Goal: Transaction & Acquisition: Purchase product/service

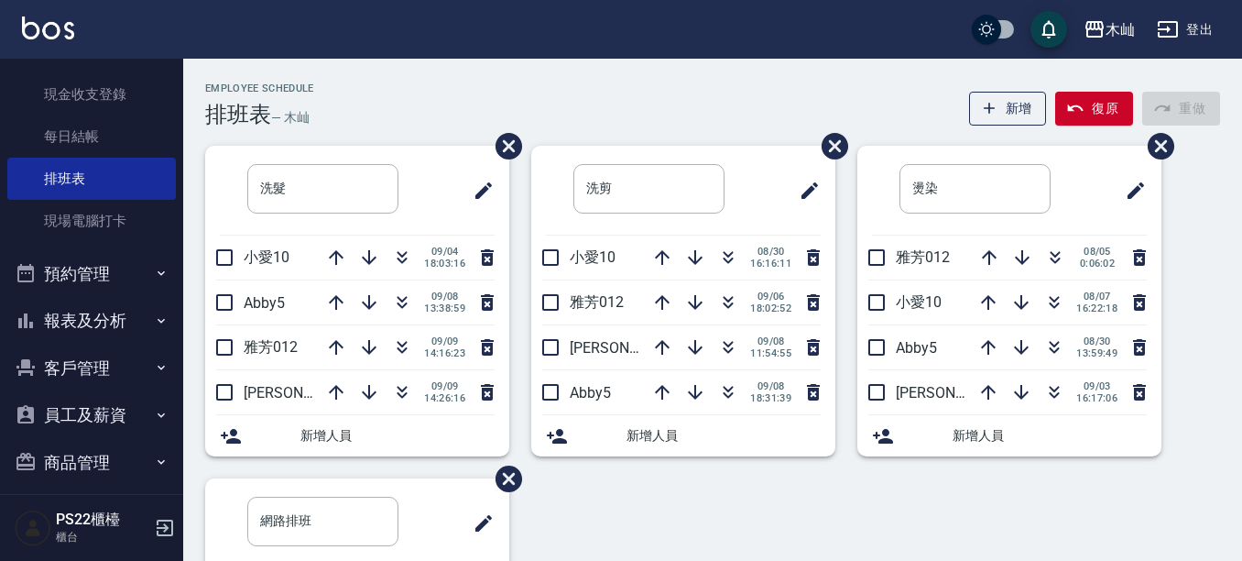
scroll to position [278, 0]
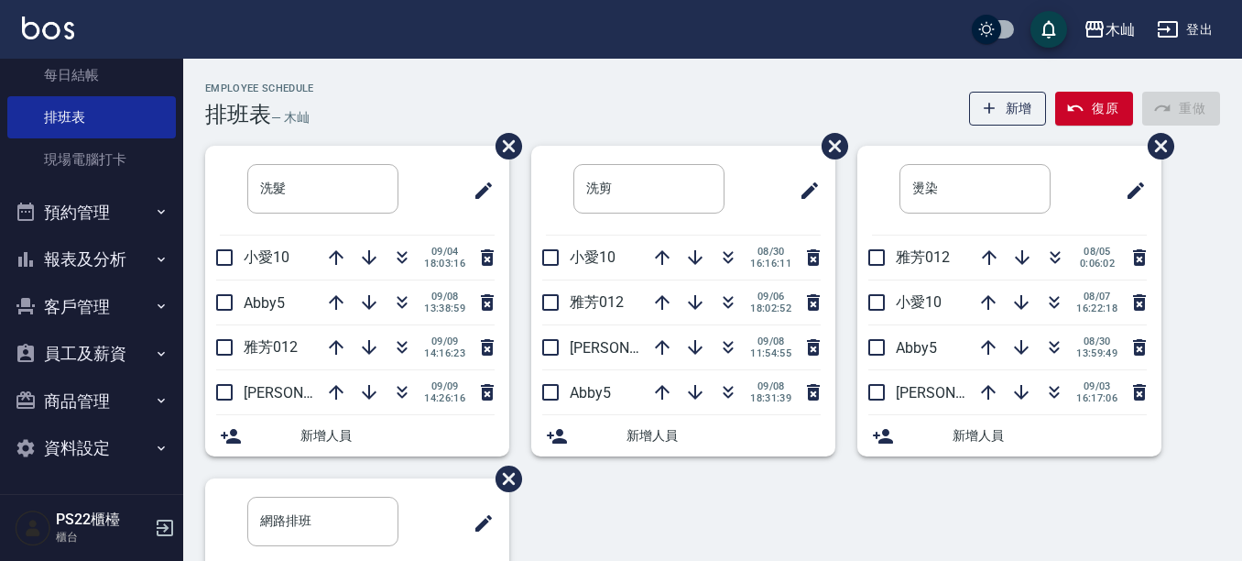
click at [83, 289] on button "客戶管理" at bounding box center [91, 307] width 169 height 48
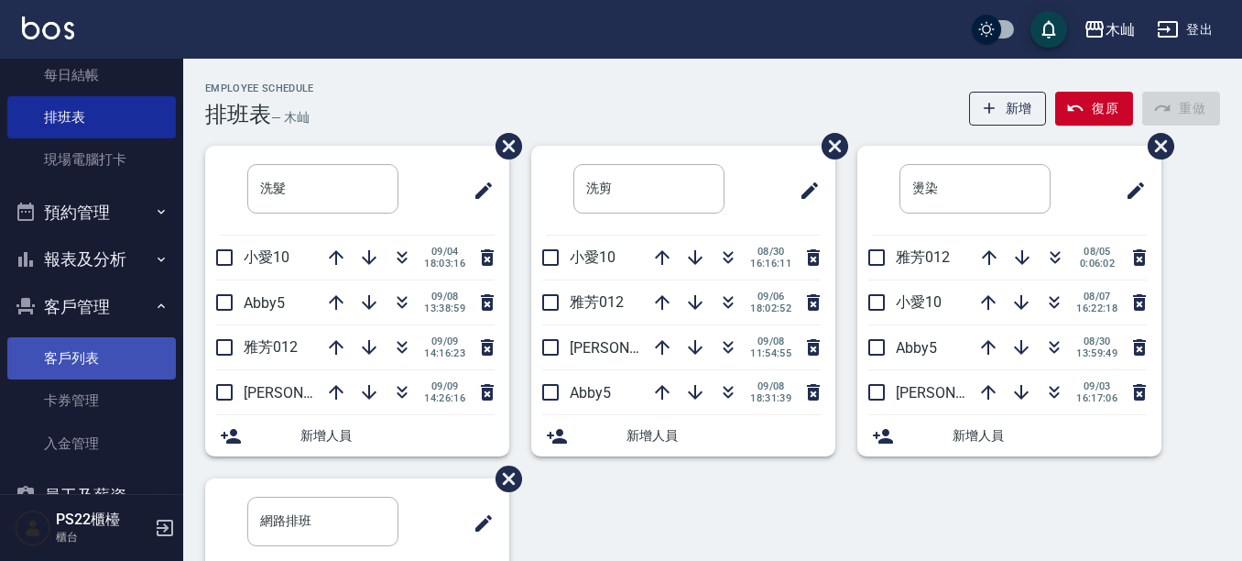
click at [82, 343] on link "客戶列表" at bounding box center [91, 358] width 169 height 42
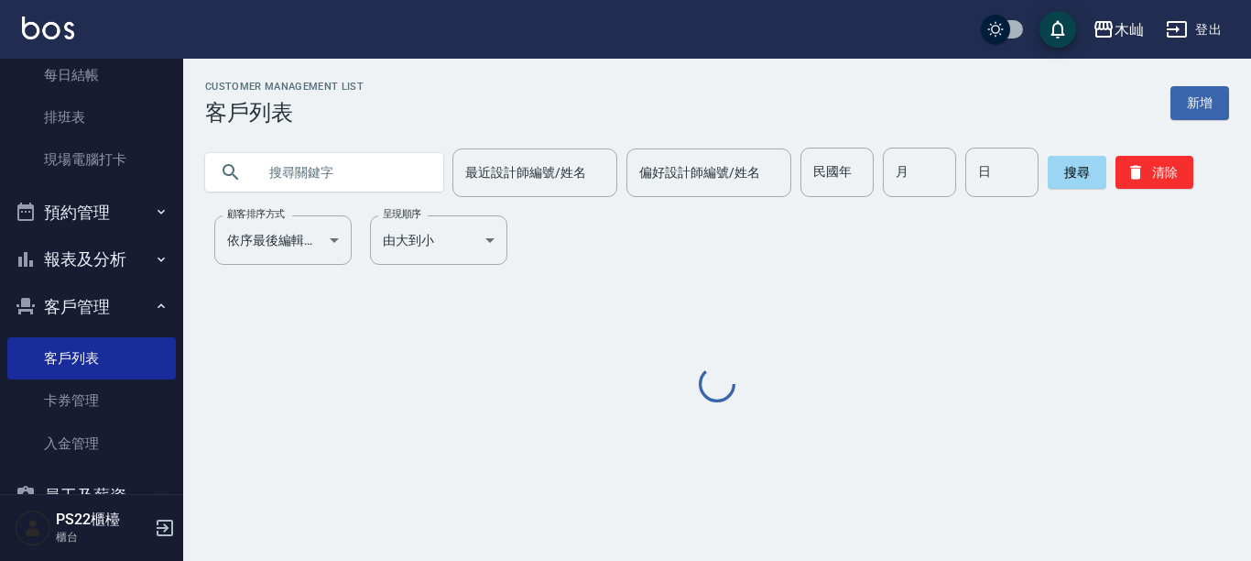
click at [289, 176] on input "text" at bounding box center [342, 171] width 172 height 49
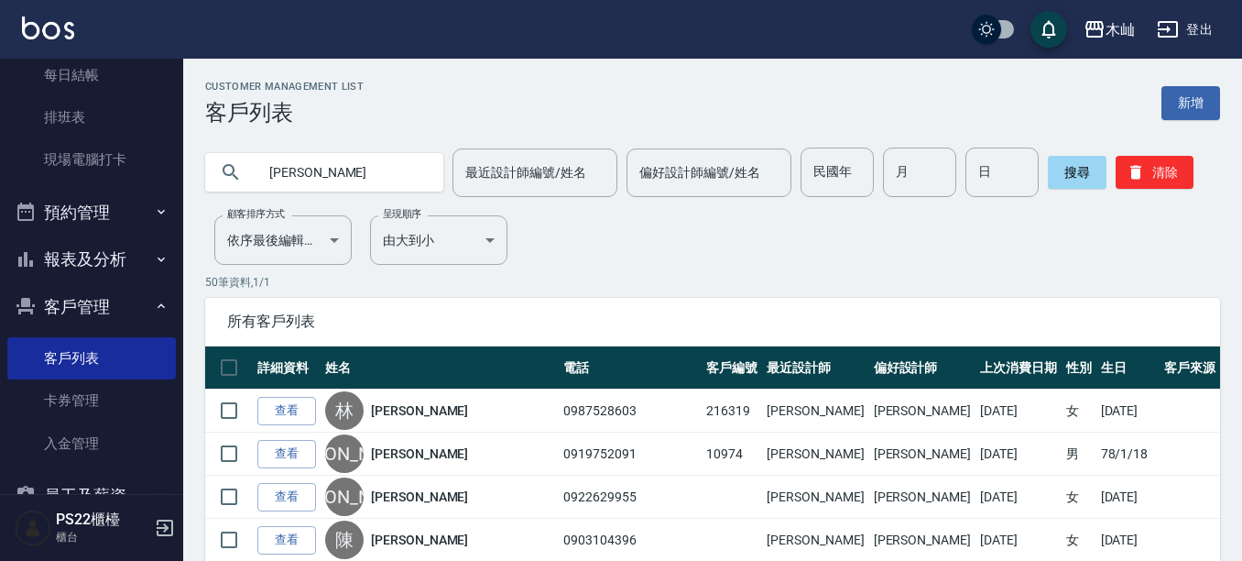
type input "[PERSON_NAME]"
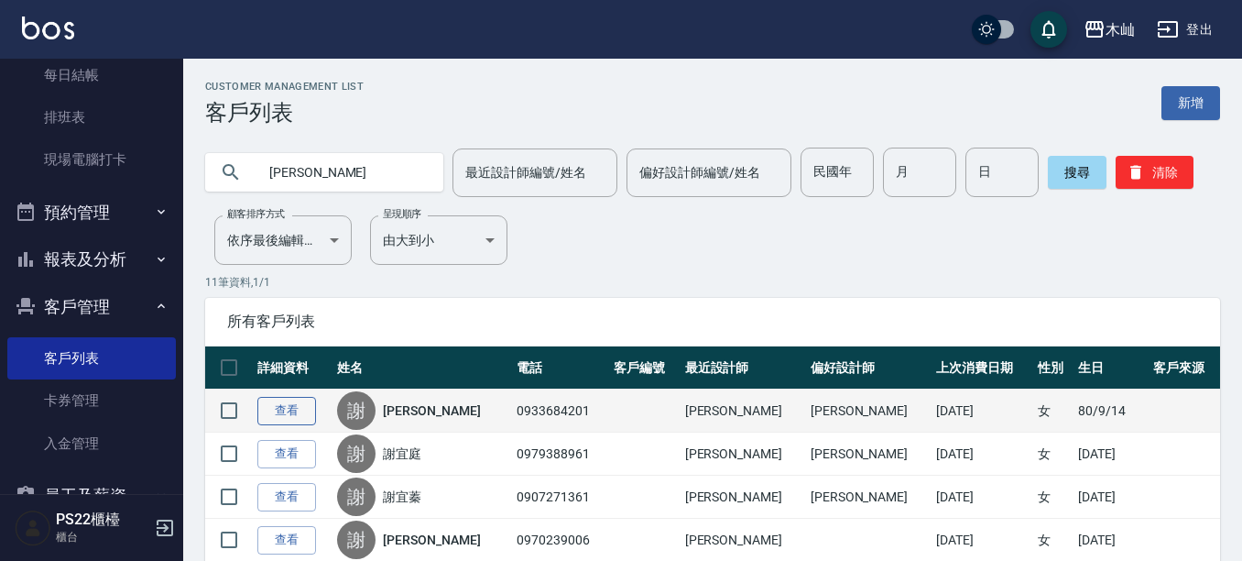
click at [301, 403] on link "查看" at bounding box center [286, 411] width 59 height 28
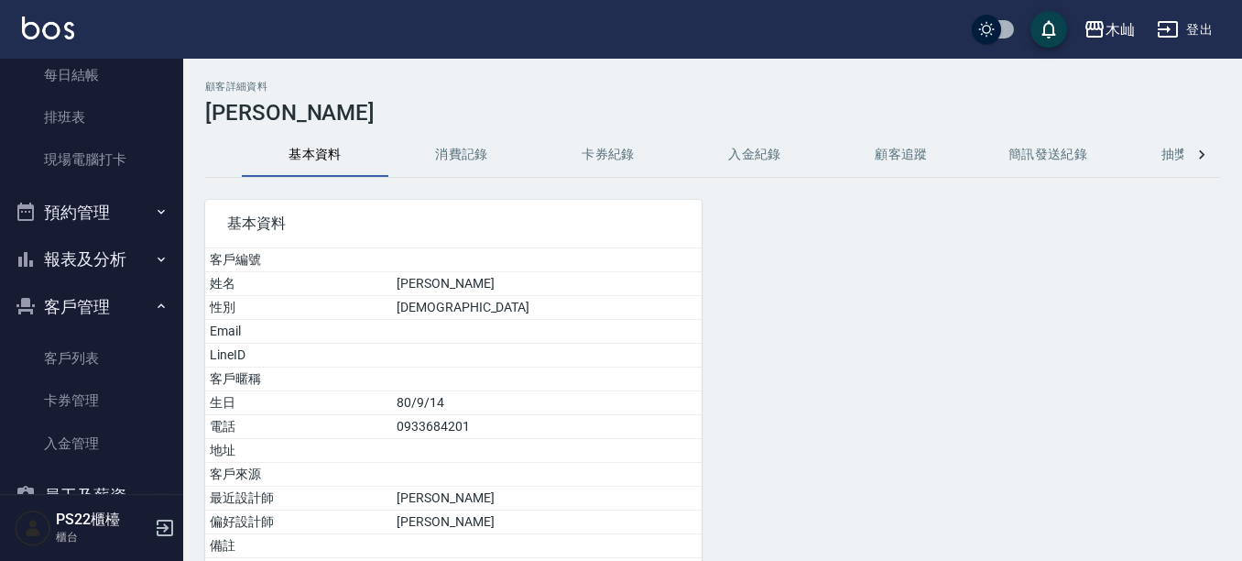
click at [434, 140] on button "消費記錄" at bounding box center [461, 155] width 147 height 44
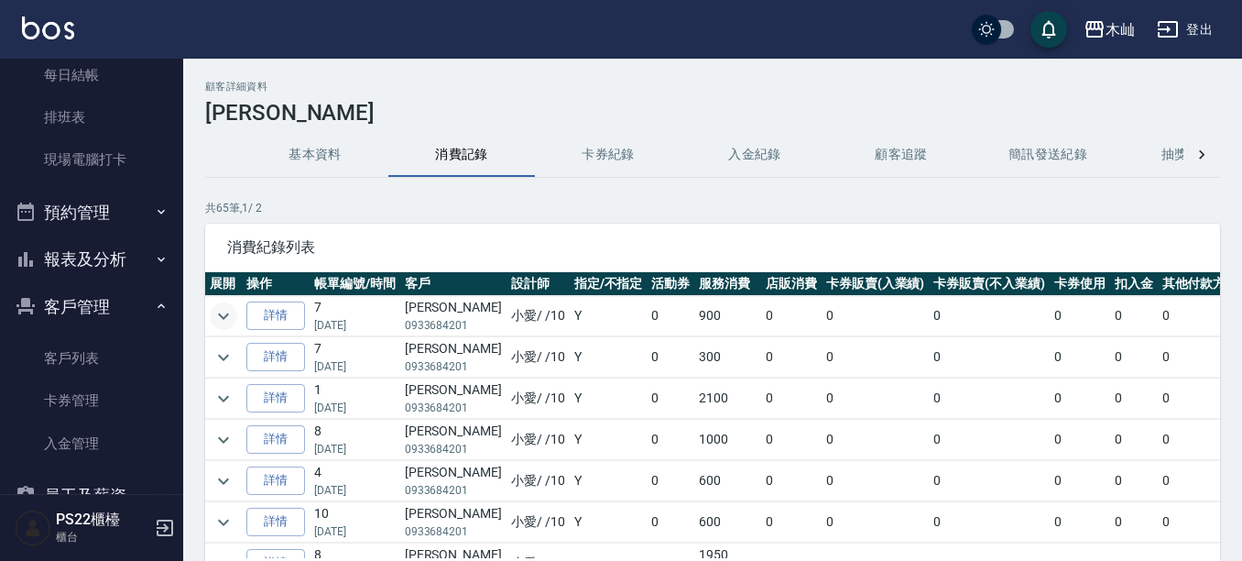
click at [226, 311] on icon "expand row" at bounding box center [224, 316] width 22 height 22
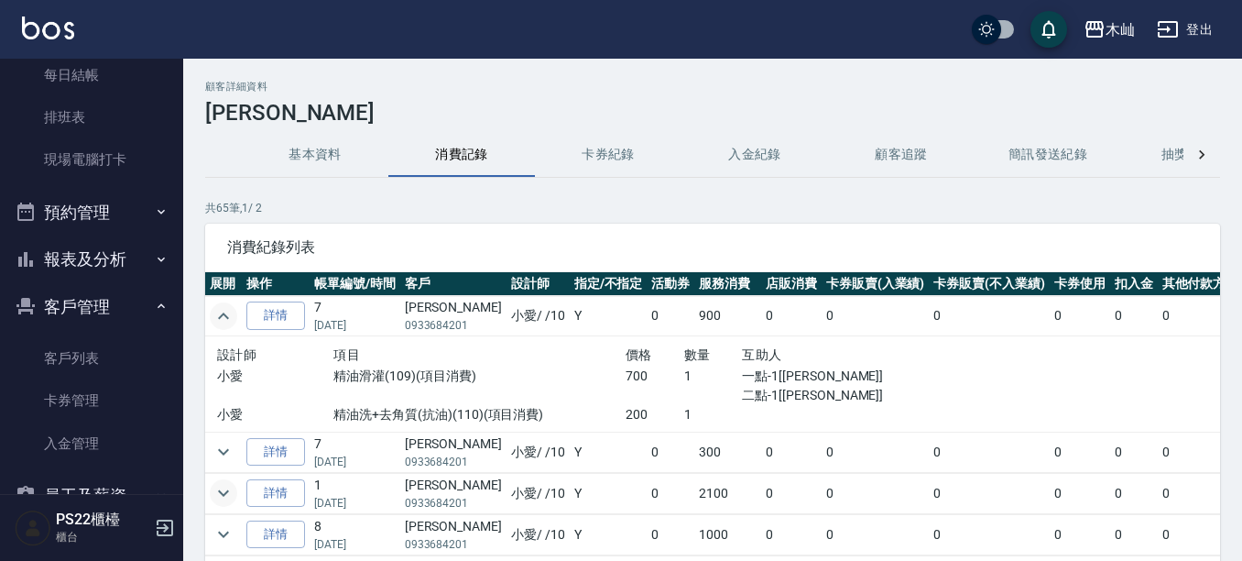
click at [226, 495] on icon "expand row" at bounding box center [224, 493] width 22 height 22
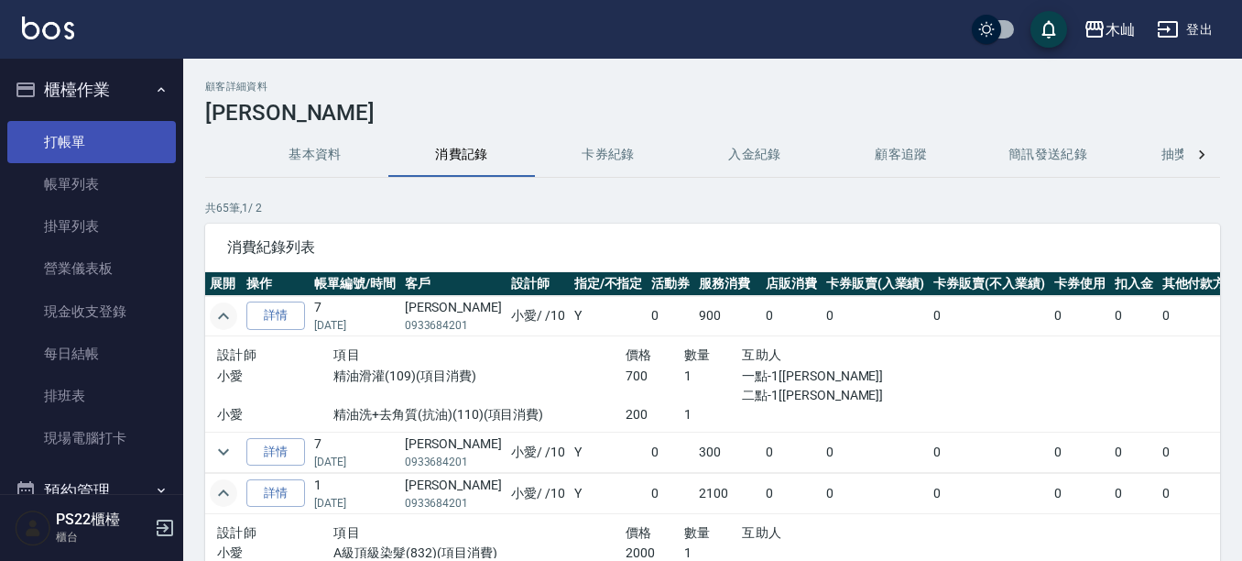
click at [116, 138] on link "打帳單" at bounding box center [91, 142] width 169 height 42
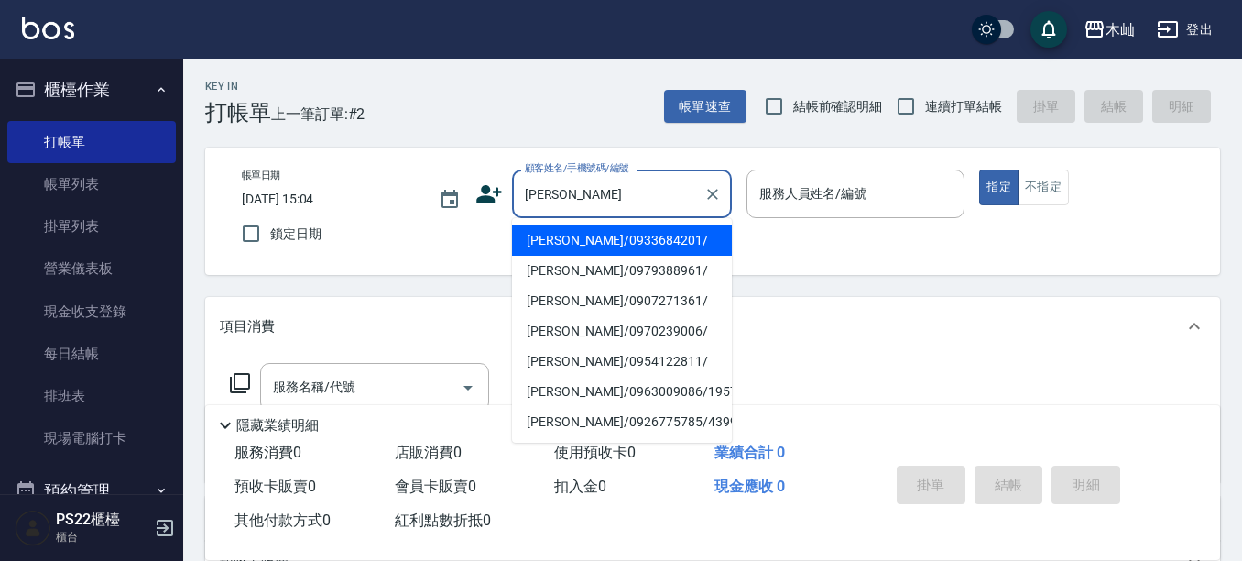
click at [595, 238] on li "[PERSON_NAME]/0933684201/" at bounding box center [622, 240] width 220 height 30
type input "[PERSON_NAME]/0933684201/"
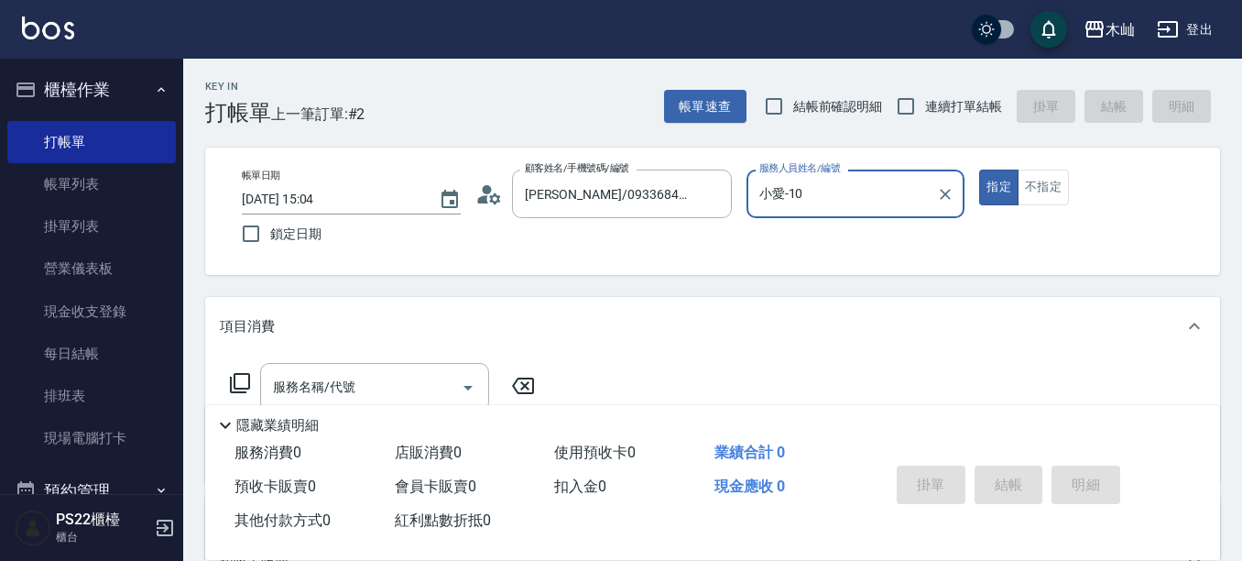
type input "小愛-10"
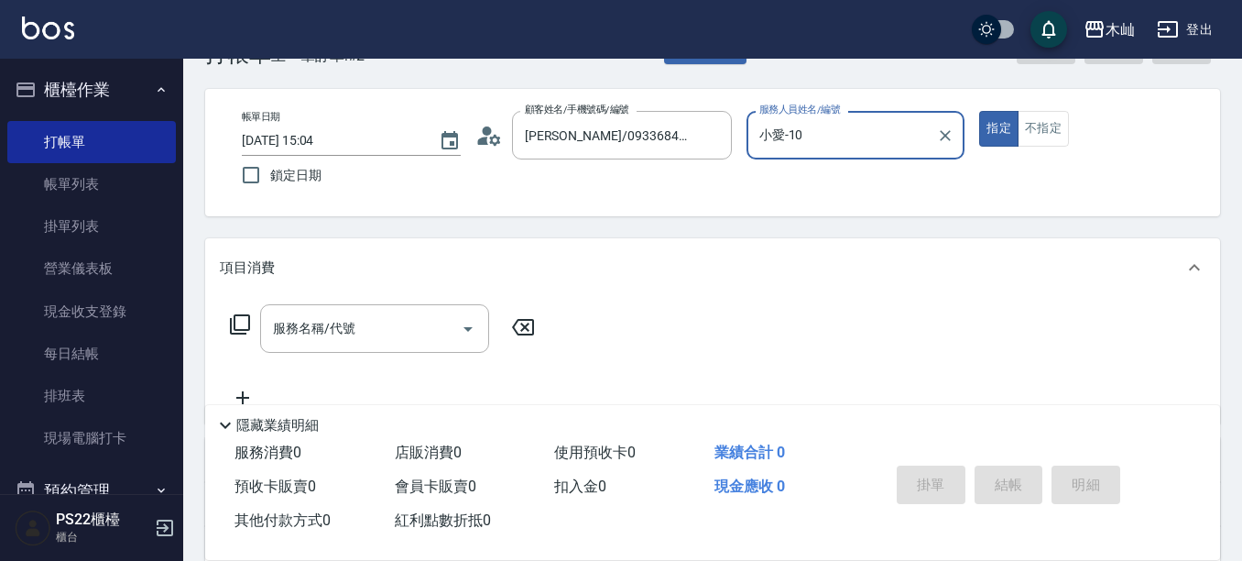
scroll to position [92, 0]
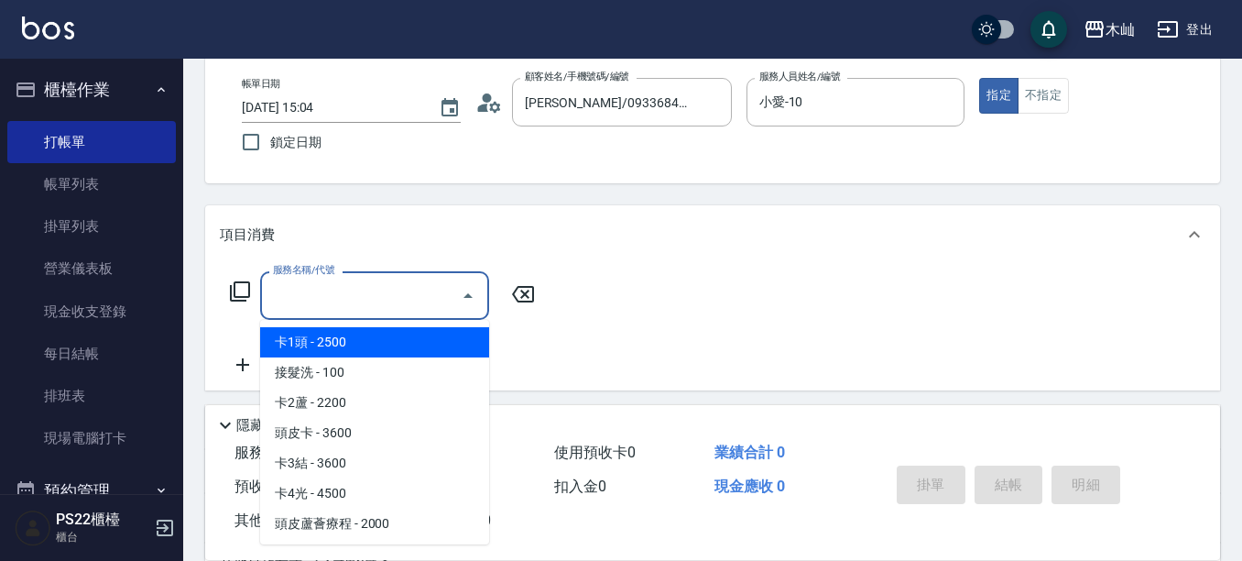
click at [357, 298] on input "服務名稱/代號" at bounding box center [360, 295] width 185 height 32
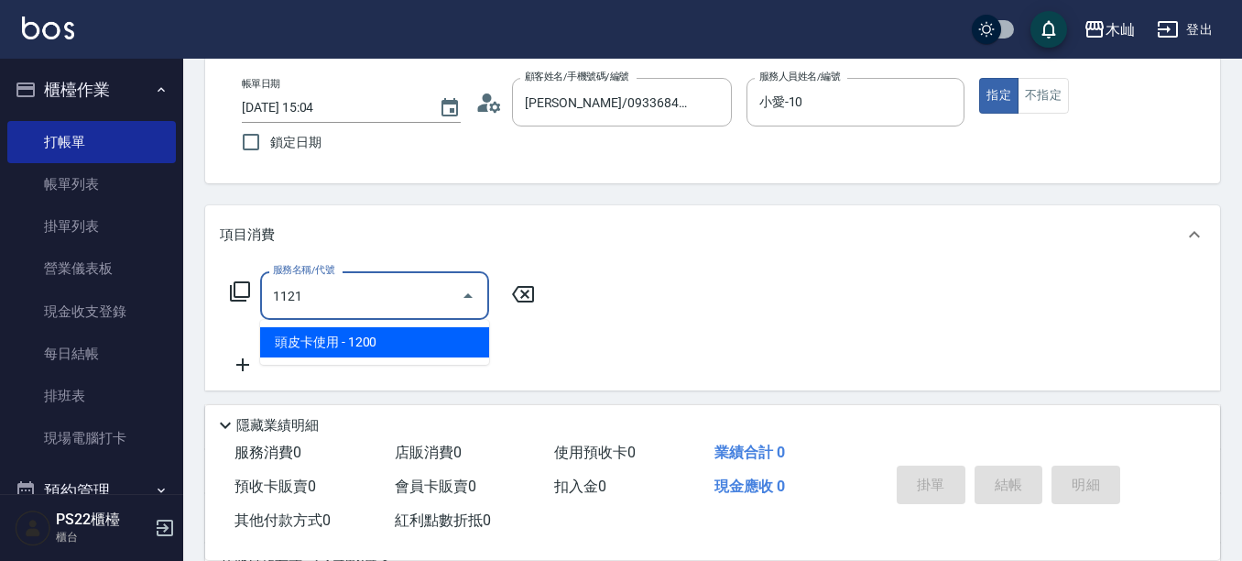
type input "頭皮卡使用(1121)"
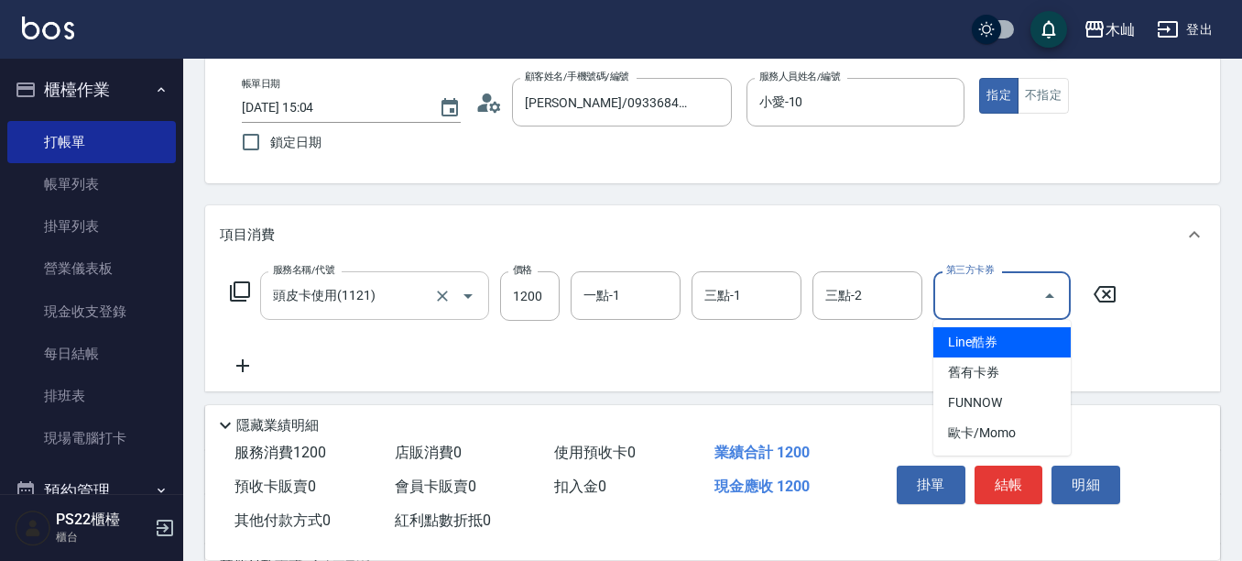
type input "舊有卡券"
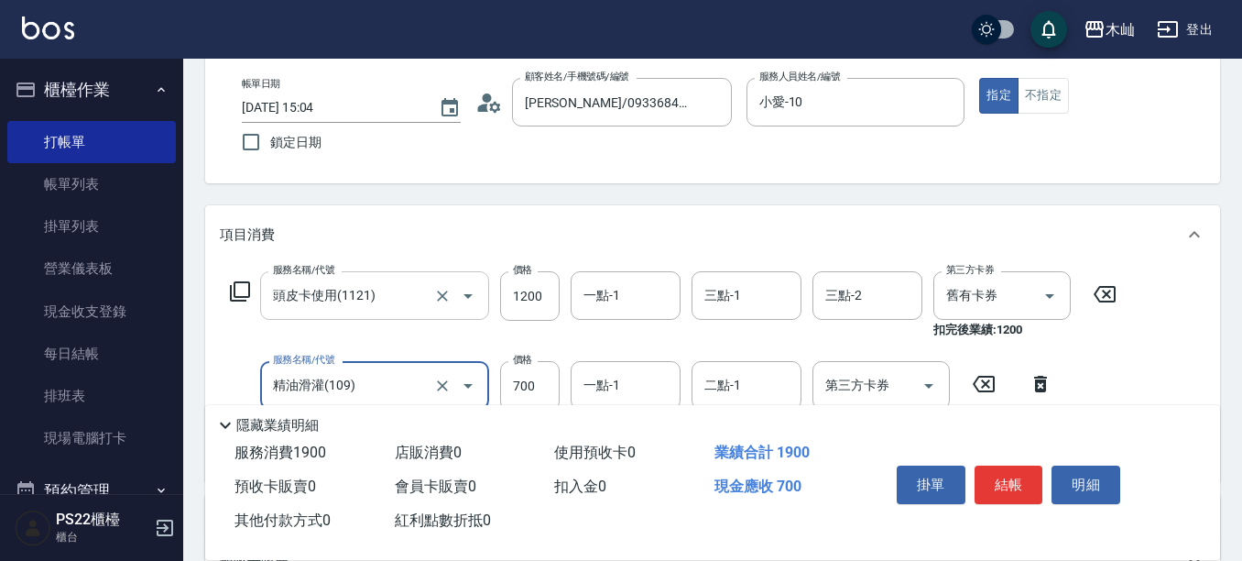
type input "精油滑灌(109)"
type input "400"
click at [1004, 485] on button "結帳" at bounding box center [1009, 484] width 69 height 38
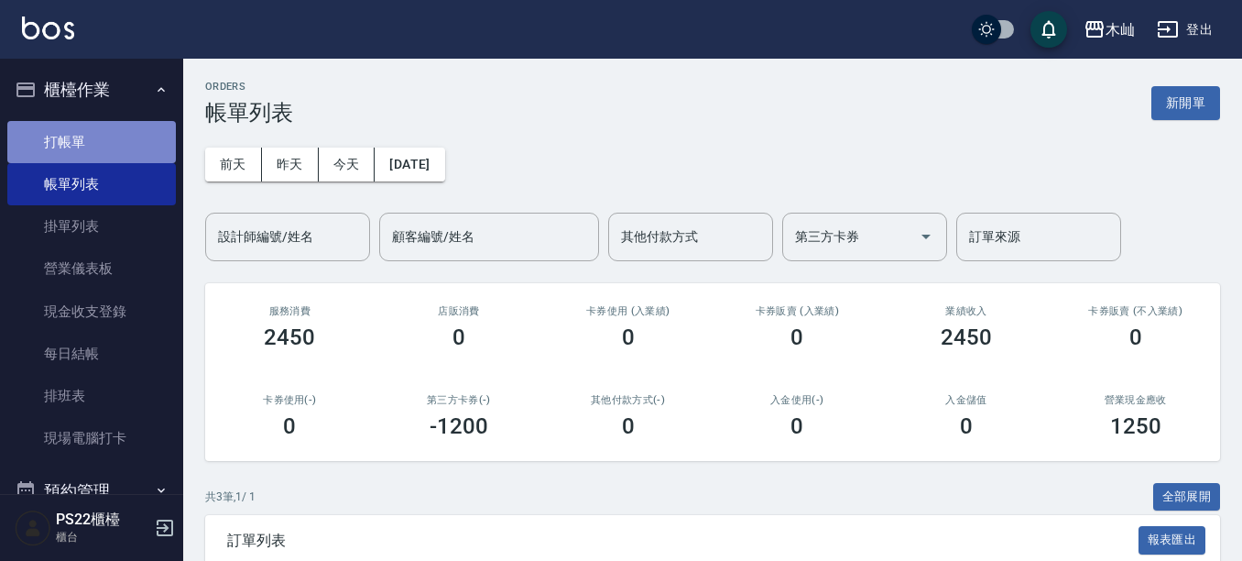
click at [157, 150] on link "打帳單" at bounding box center [91, 142] width 169 height 42
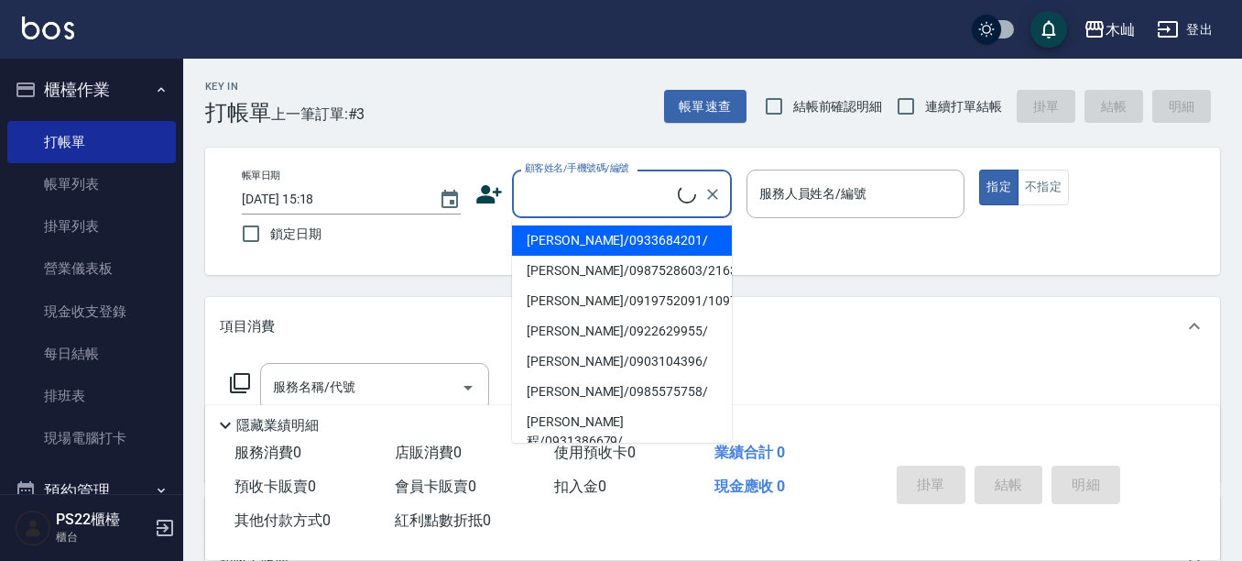
click at [572, 197] on input "顧客姓名/手機號碼/編號" at bounding box center [599, 194] width 158 height 32
type input "0"
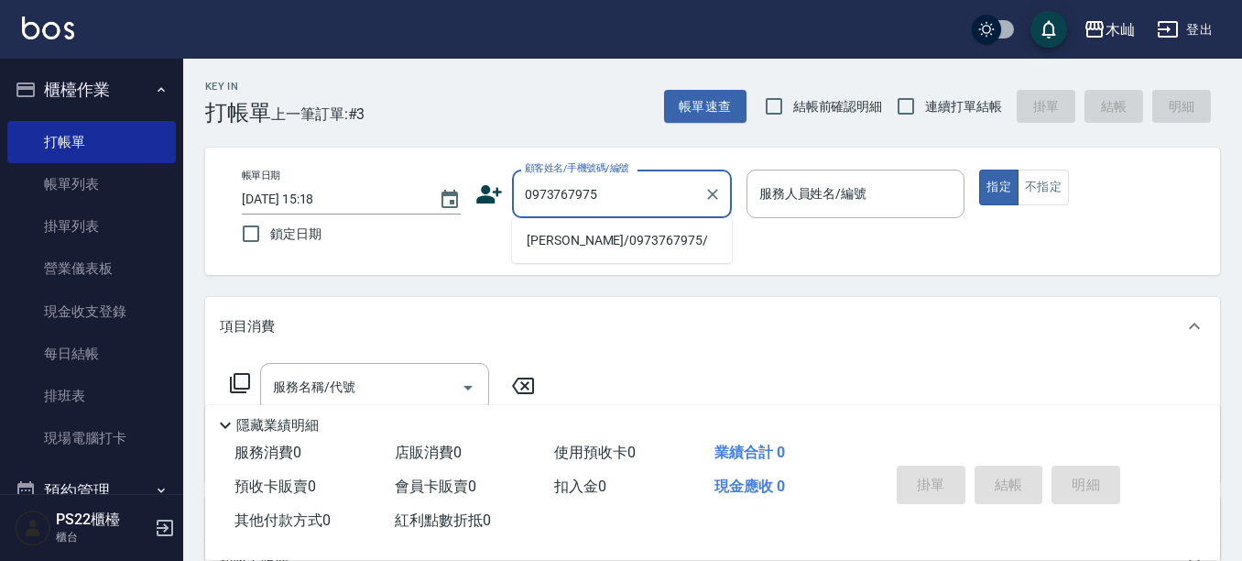
type input "[PERSON_NAME]/0973767975/"
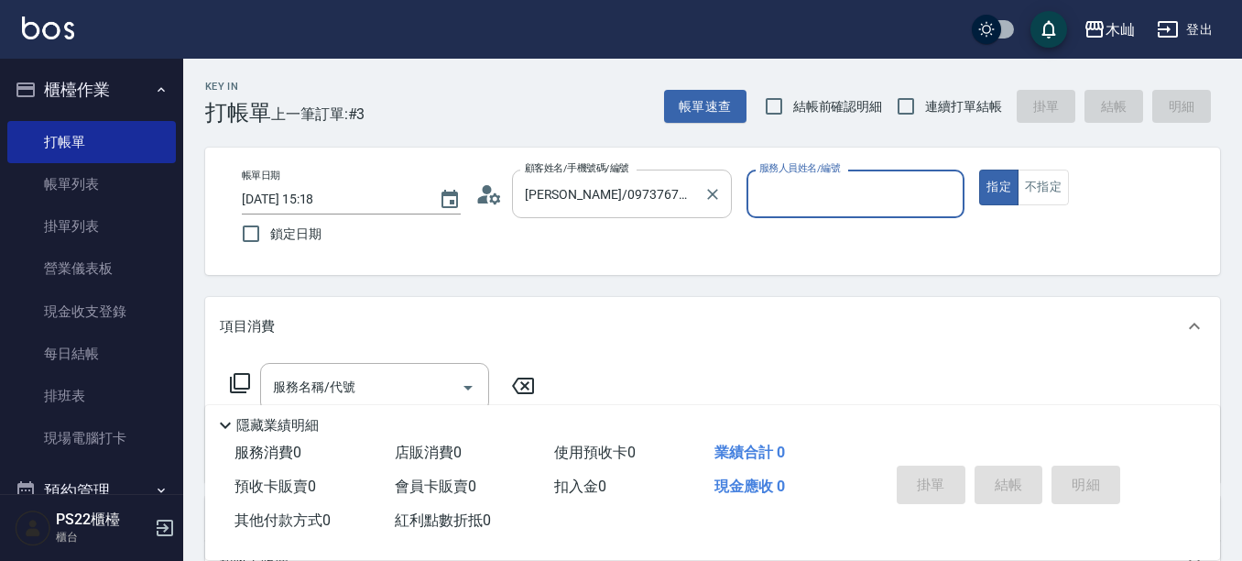
type input "[PERSON_NAME]-7"
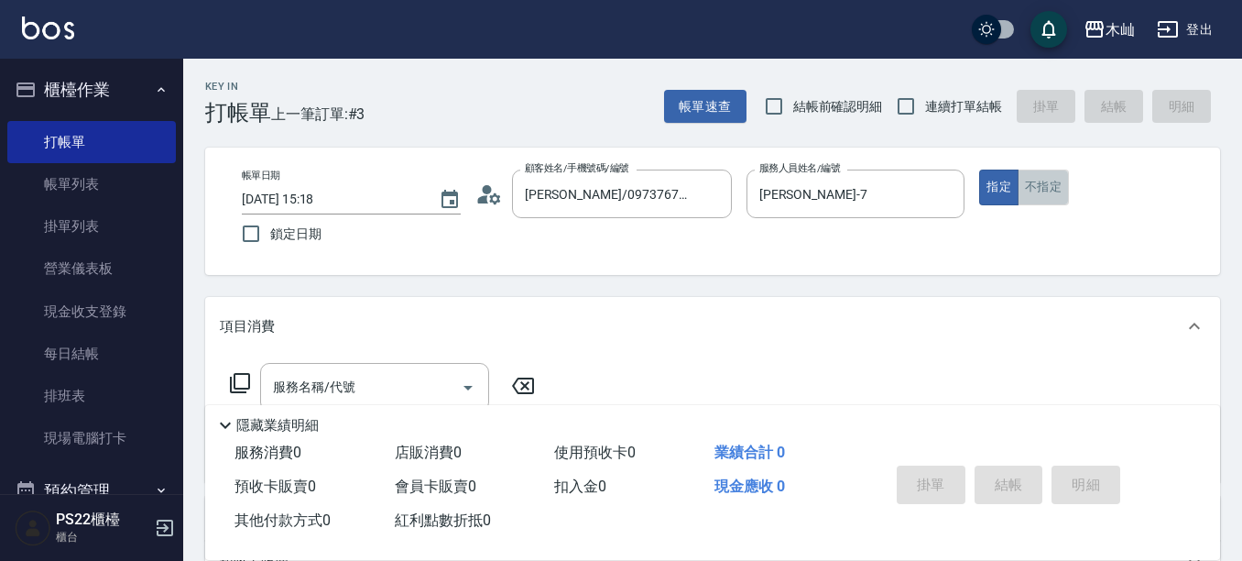
drag, startPoint x: 1038, startPoint y: 194, endPoint x: 1030, endPoint y: 188, distance: 9.7
click at [1032, 193] on button "不指定" at bounding box center [1043, 187] width 51 height 36
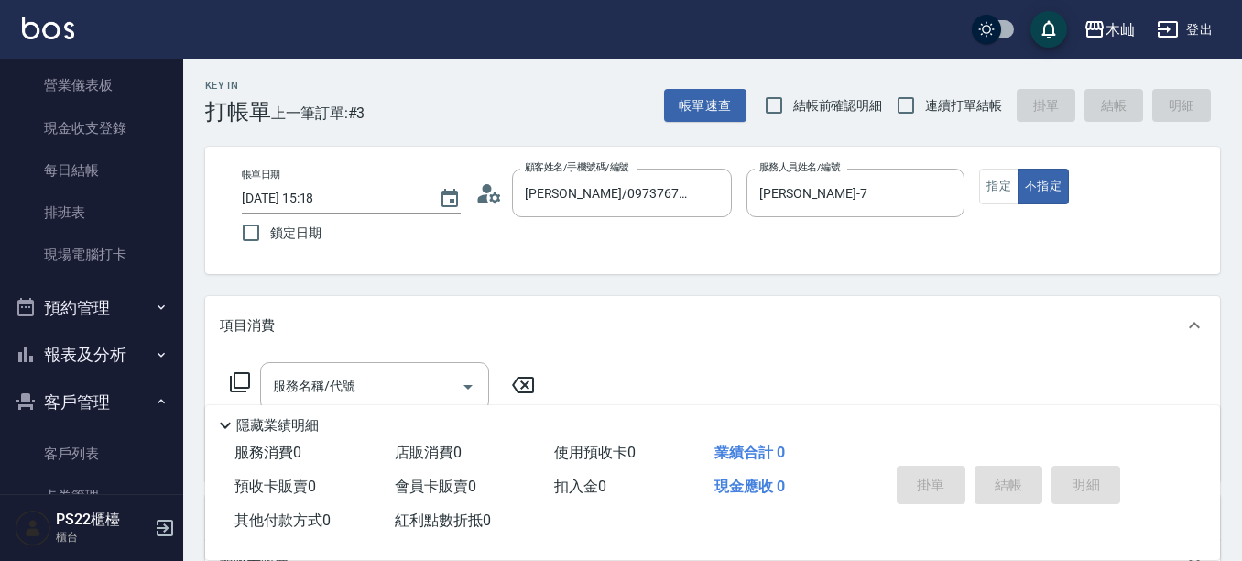
scroll to position [183, 0]
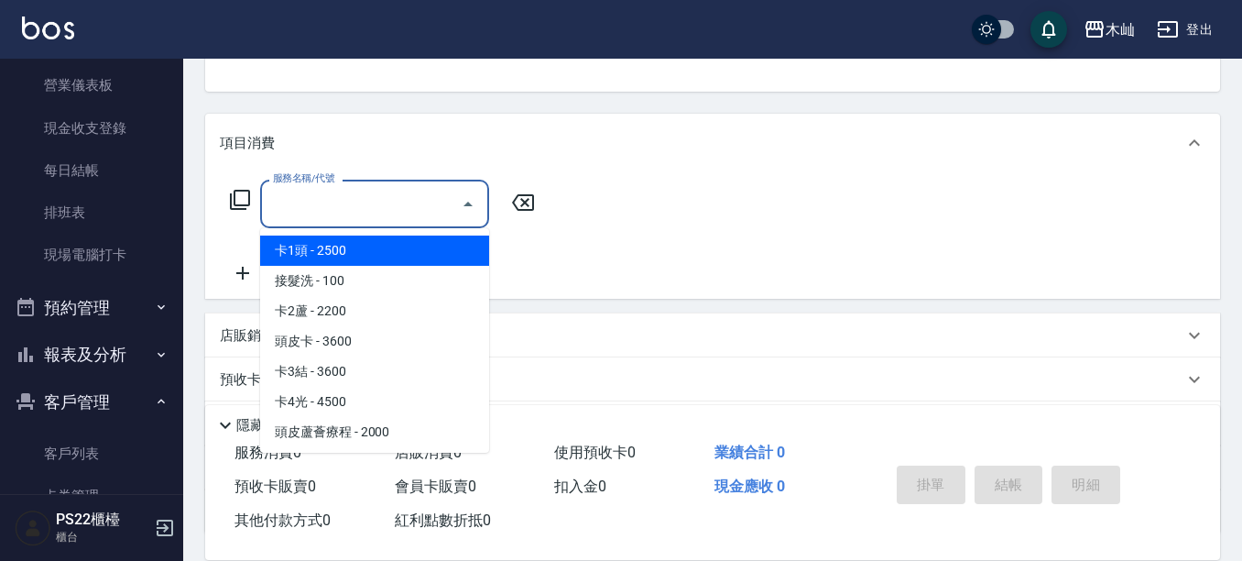
drag, startPoint x: 361, startPoint y: 204, endPoint x: 350, endPoint y: 187, distance: 20.6
click at [363, 204] on input "服務名稱/代號" at bounding box center [360, 204] width 185 height 32
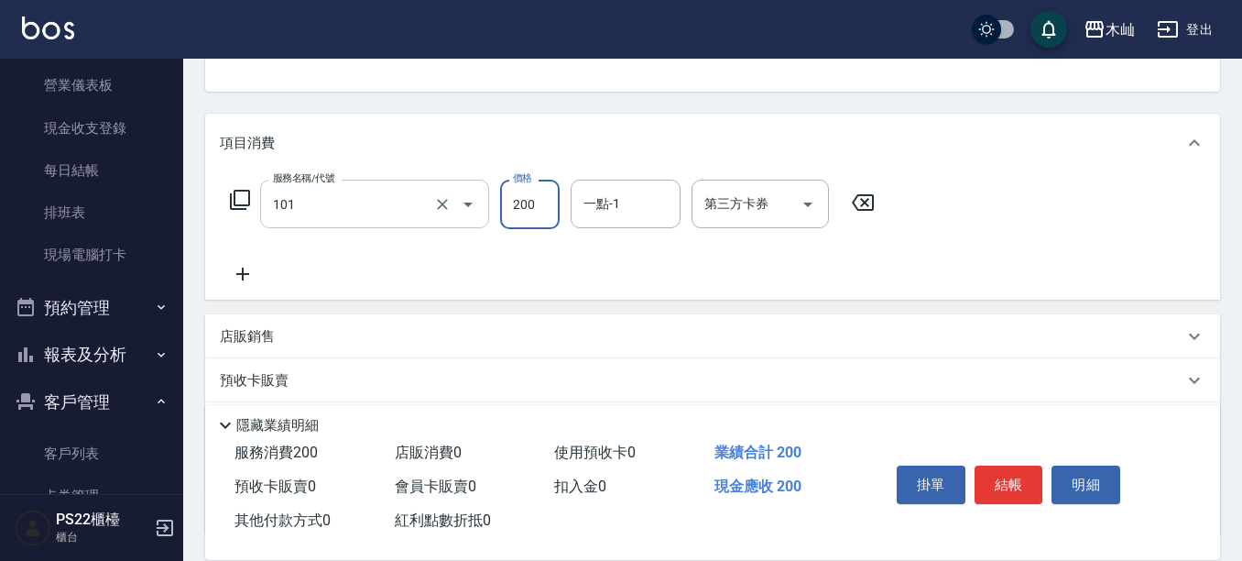
type input "洗髮(101)"
type input "300"
click at [1014, 488] on button "結帳" at bounding box center [1009, 484] width 69 height 38
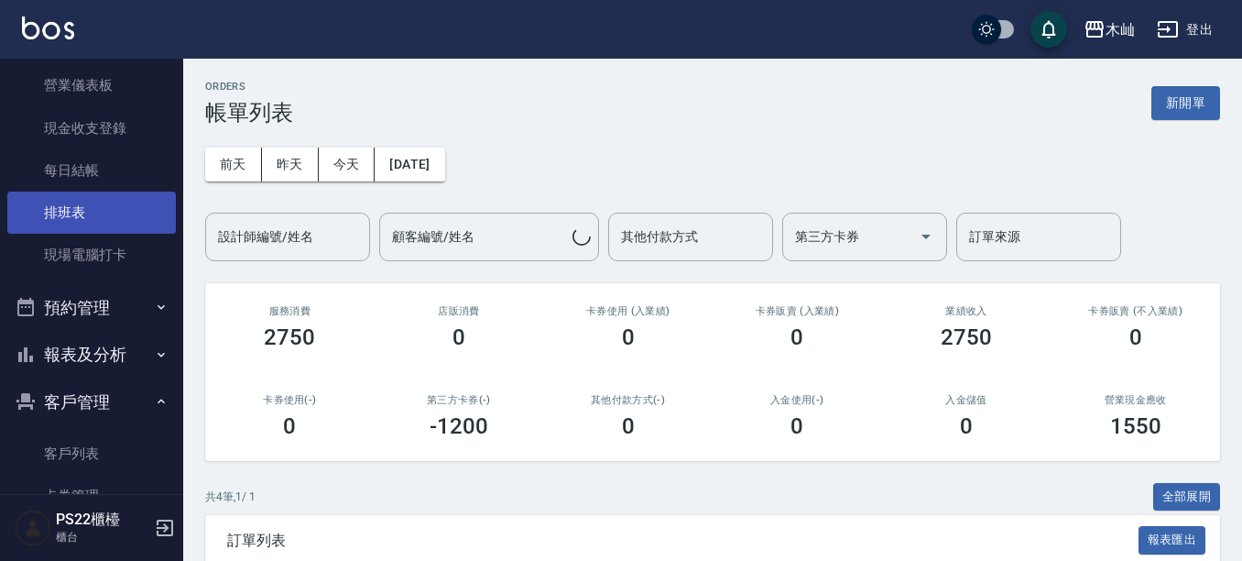
click at [101, 216] on link "排班表" at bounding box center [91, 212] width 169 height 42
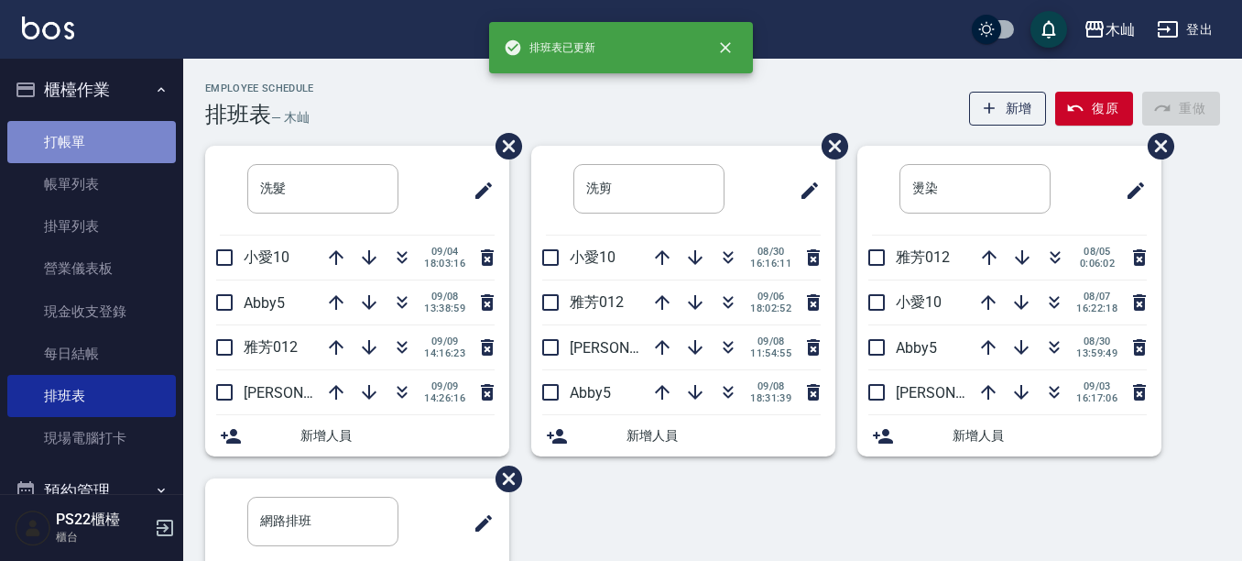
click at [99, 147] on link "打帳單" at bounding box center [91, 142] width 169 height 42
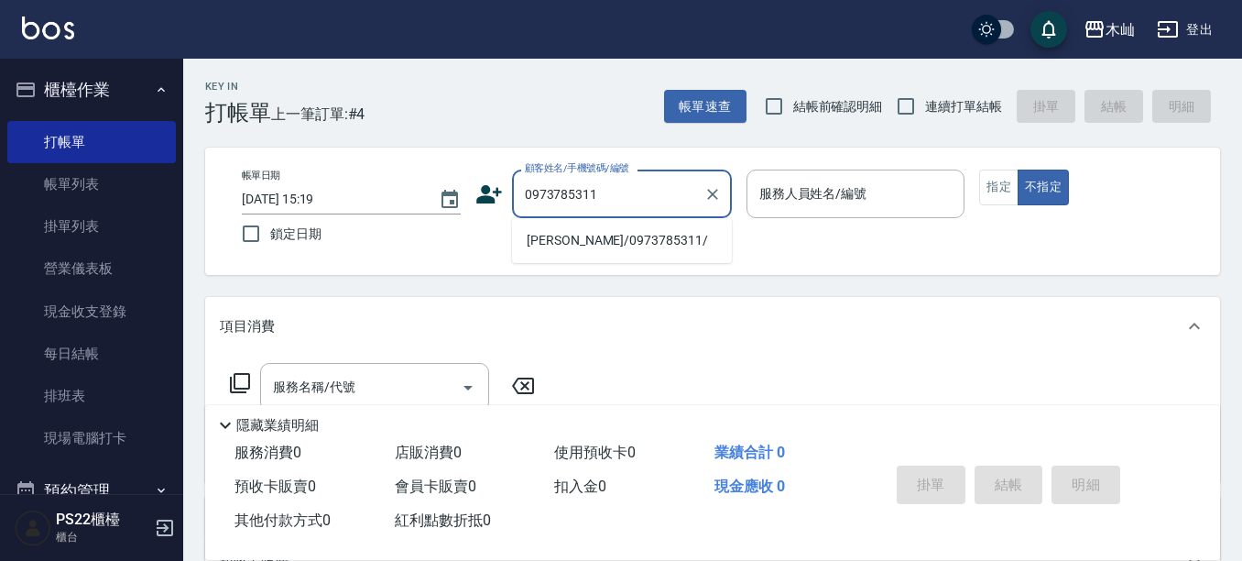
click at [609, 238] on li "[PERSON_NAME]/0973785311/" at bounding box center [622, 240] width 220 height 30
type input "[PERSON_NAME]/0973785311/"
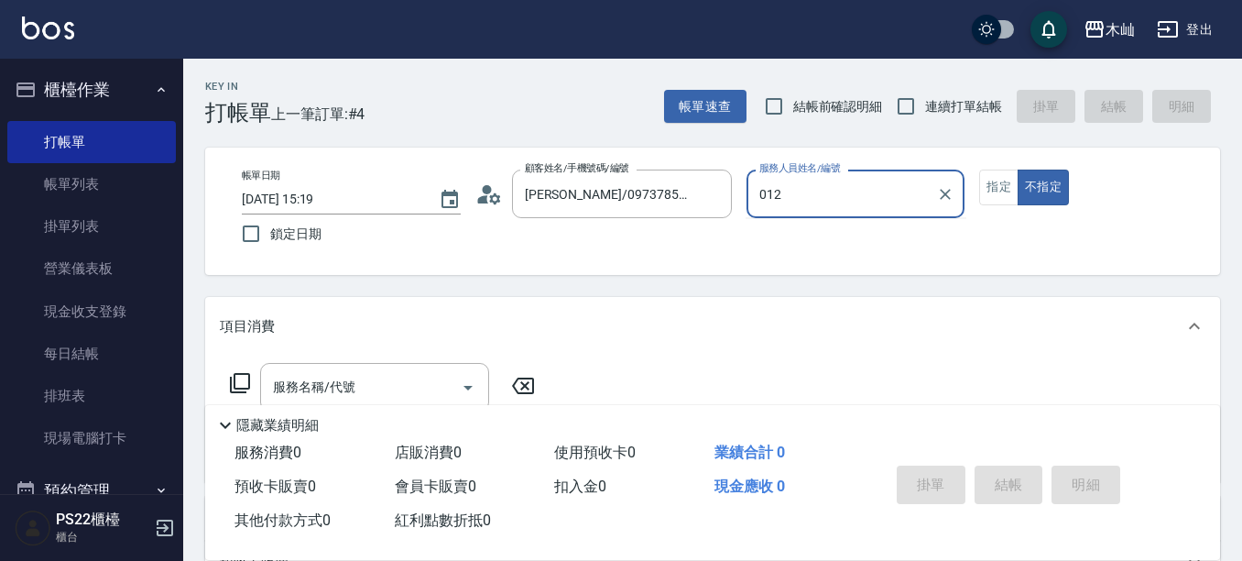
type input "012"
type button "false"
type input "雅芳-012"
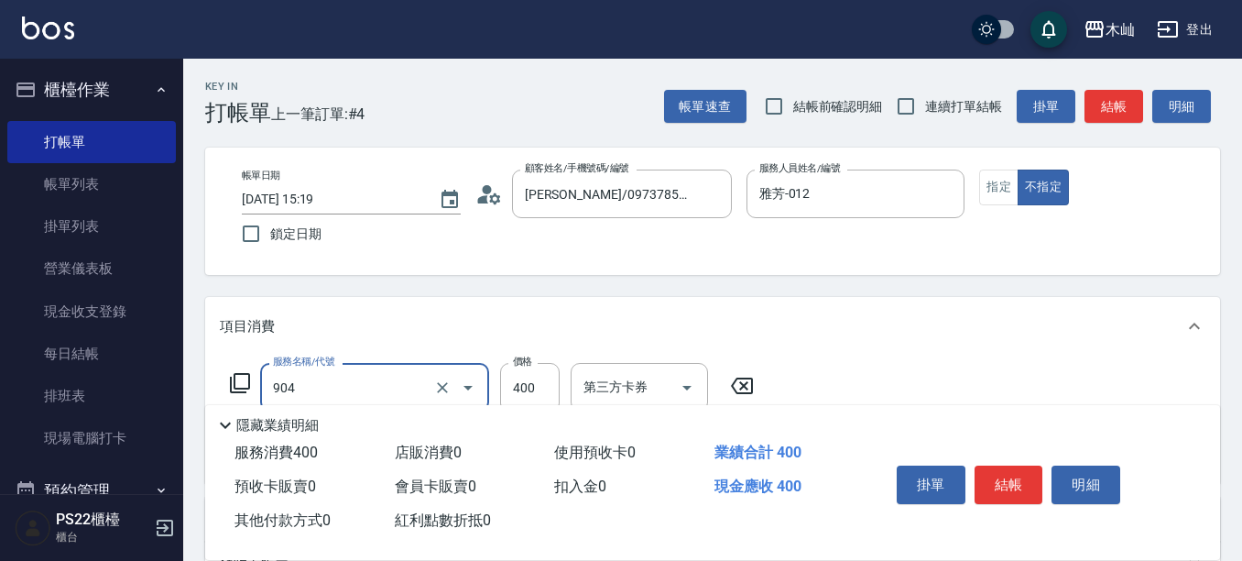
type input "精油洗+瞬護(904)"
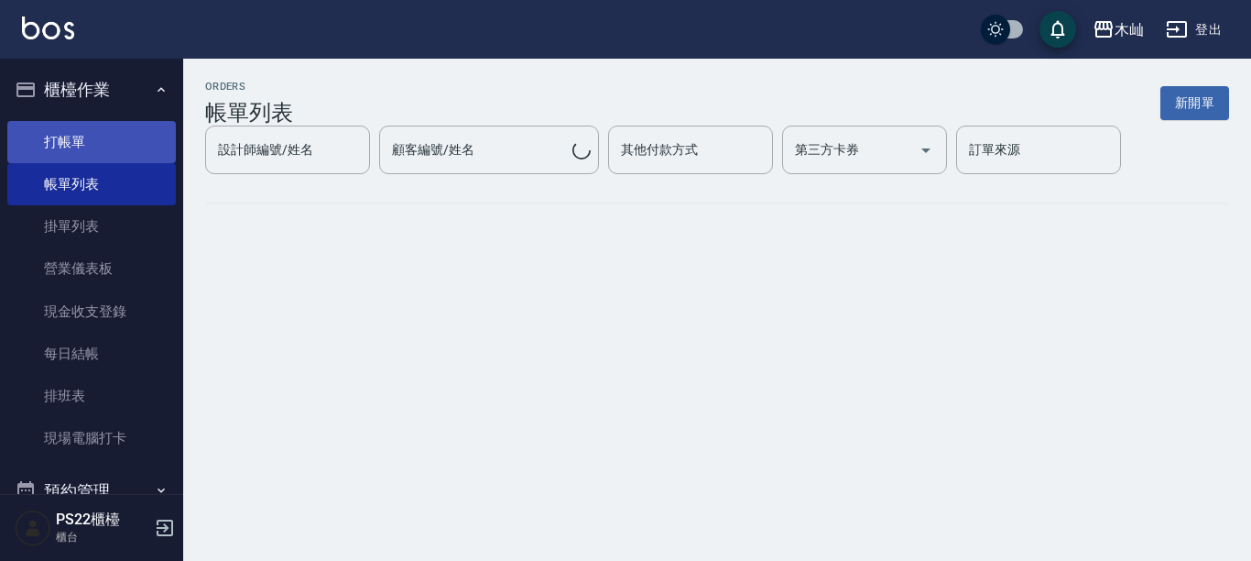
click at [74, 143] on link "打帳單" at bounding box center [91, 142] width 169 height 42
